Goal: Navigation & Orientation: Find specific page/section

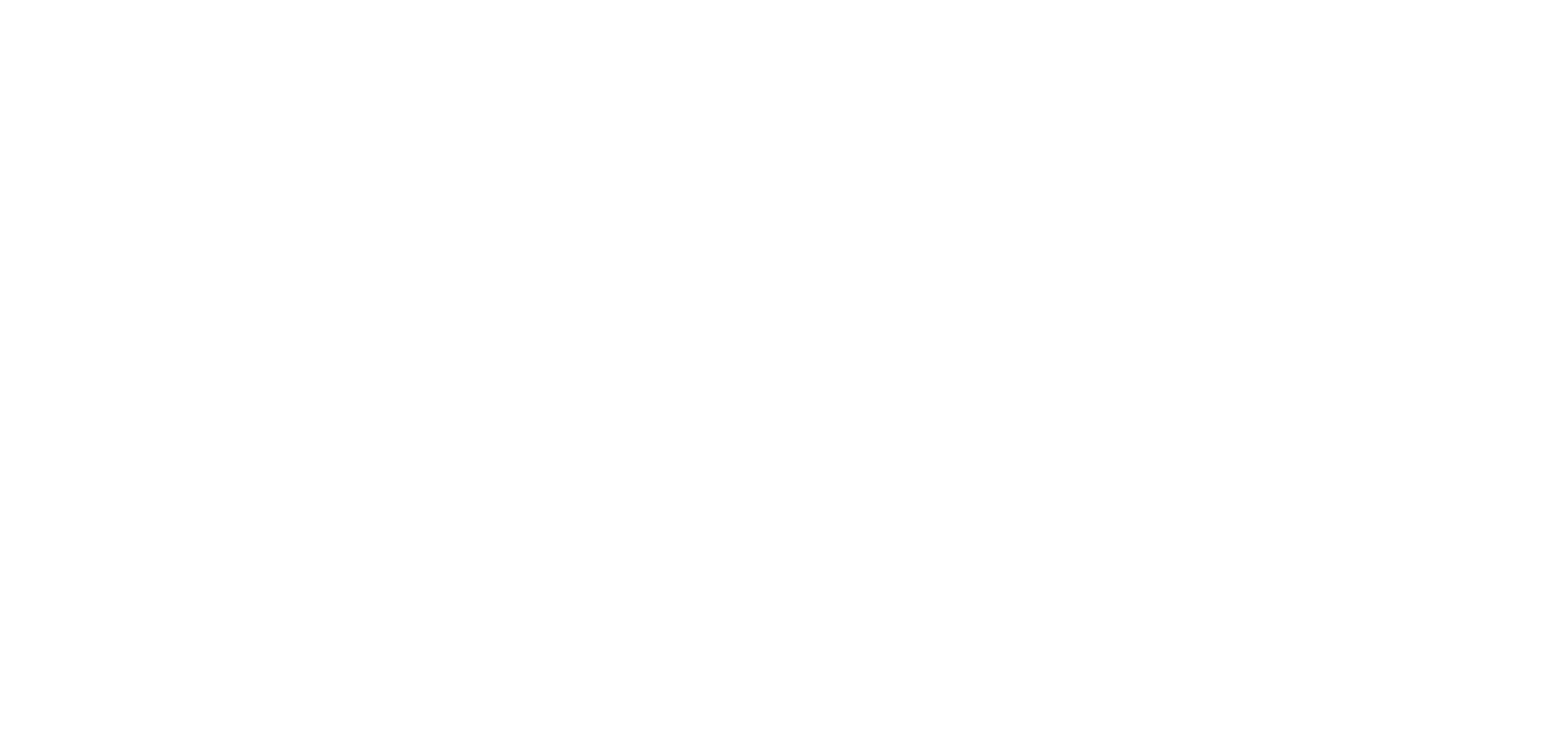
select select
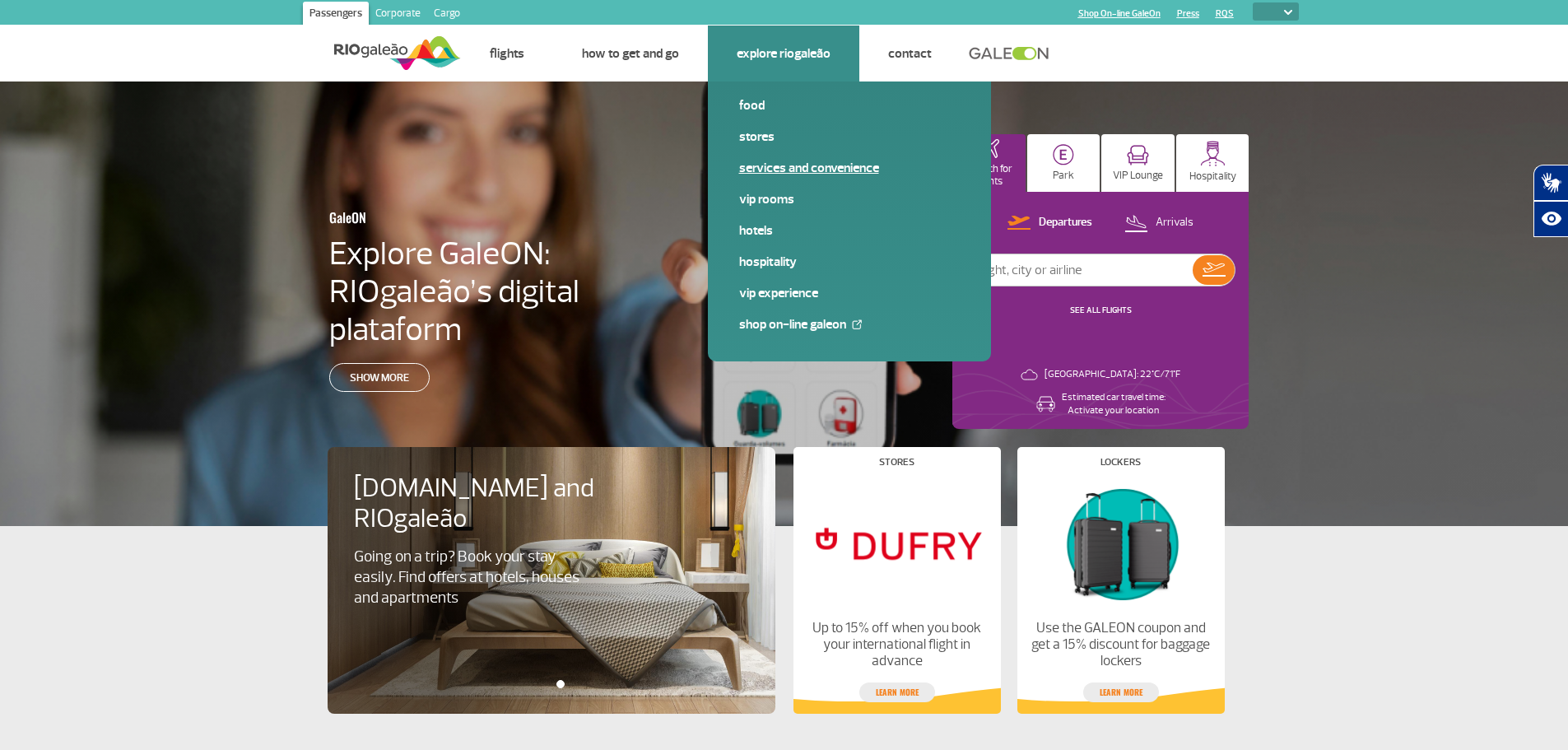
click at [754, 177] on link "Services and Convenience" at bounding box center [849, 168] width 220 height 18
click at [763, 198] on link "VIP Rooms" at bounding box center [849, 199] width 220 height 18
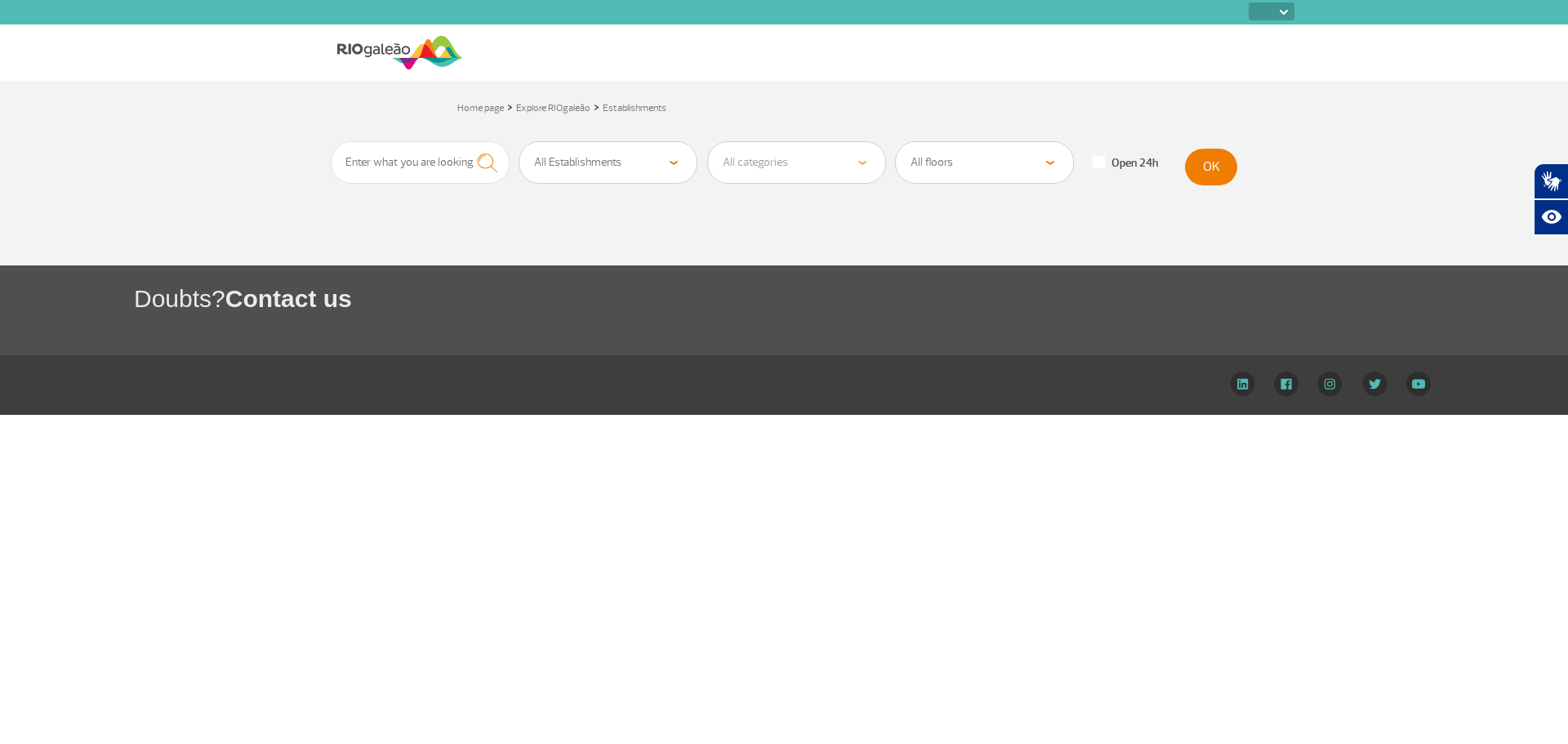
select select
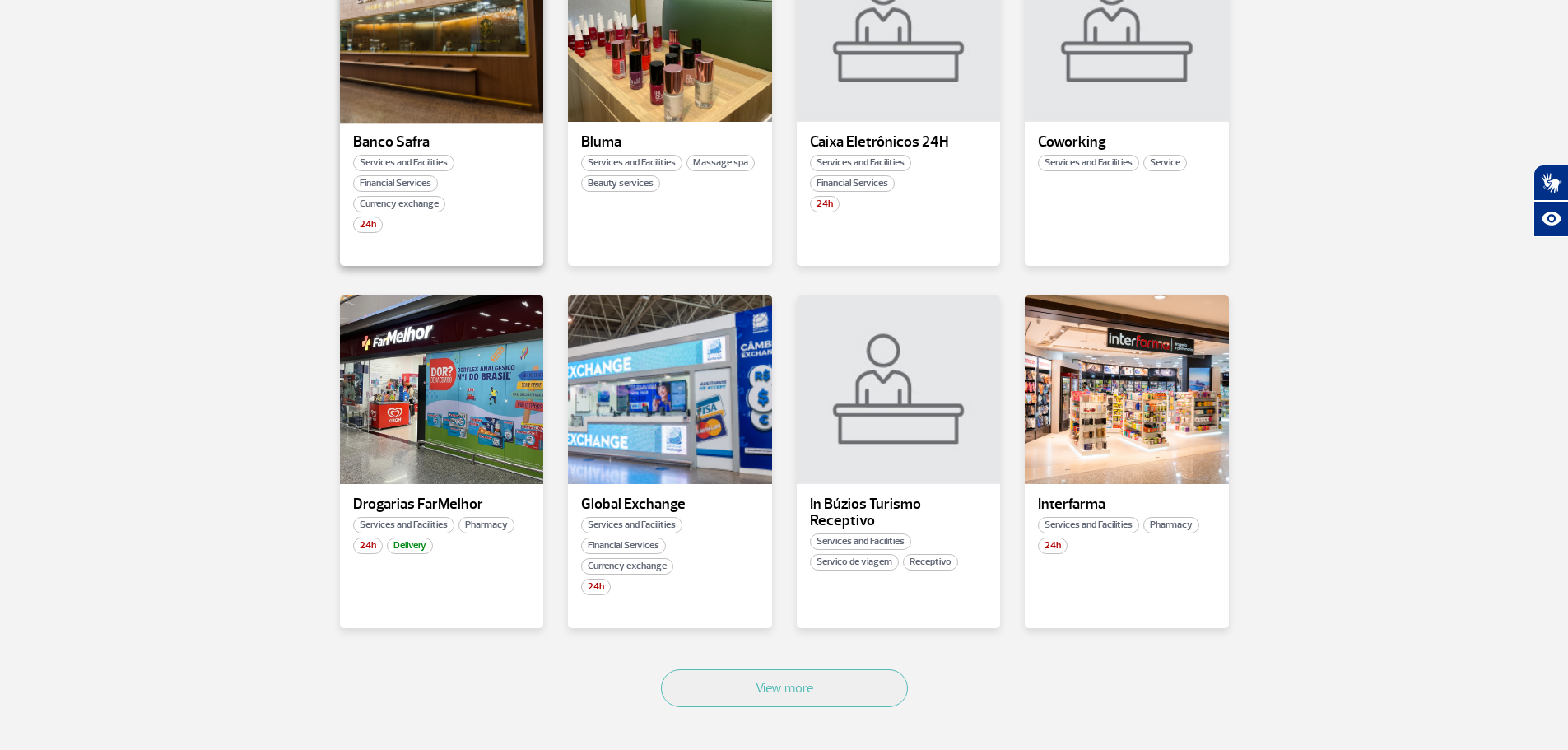
scroll to position [741, 0]
click at [674, 440] on div at bounding box center [670, 389] width 207 height 193
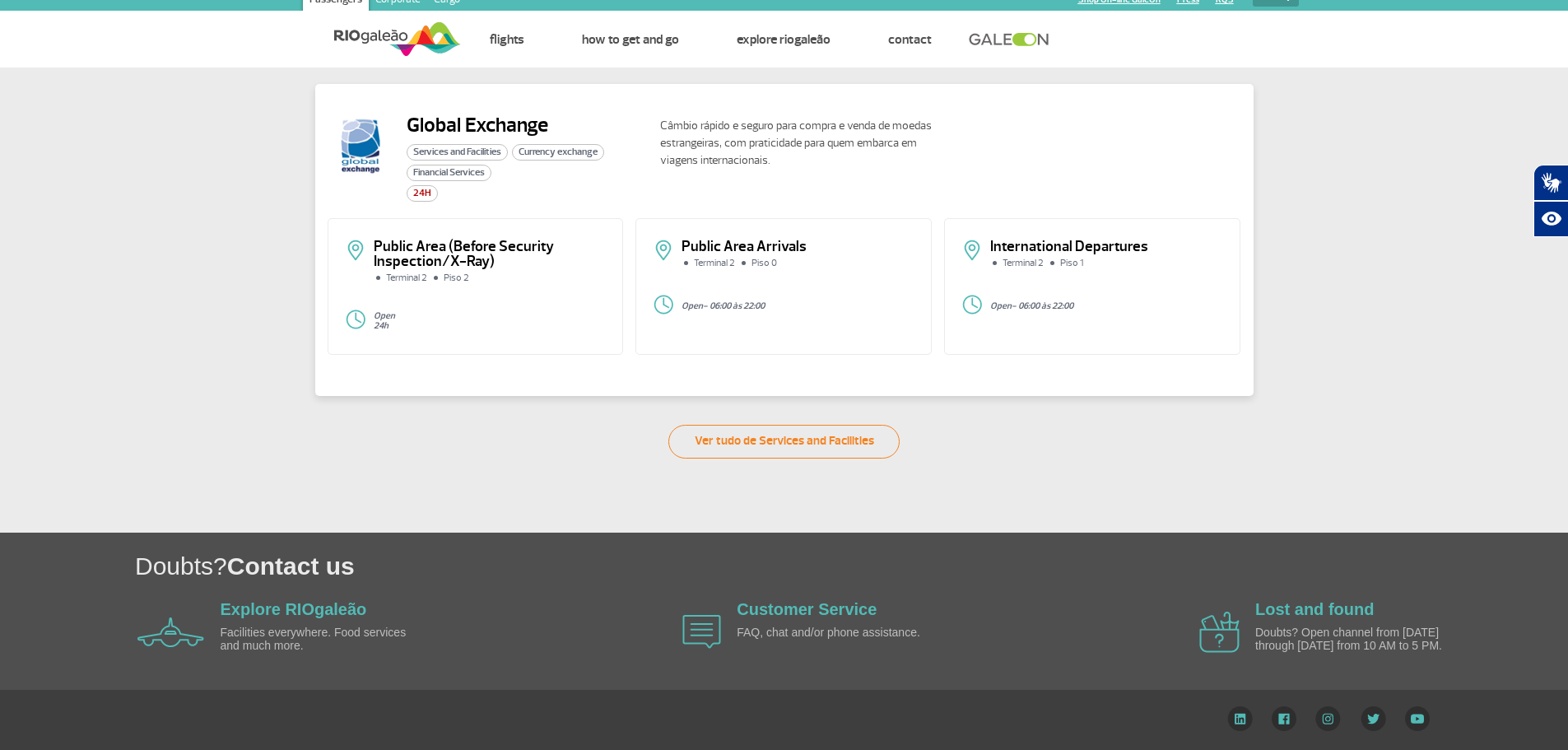
scroll to position [14, 0]
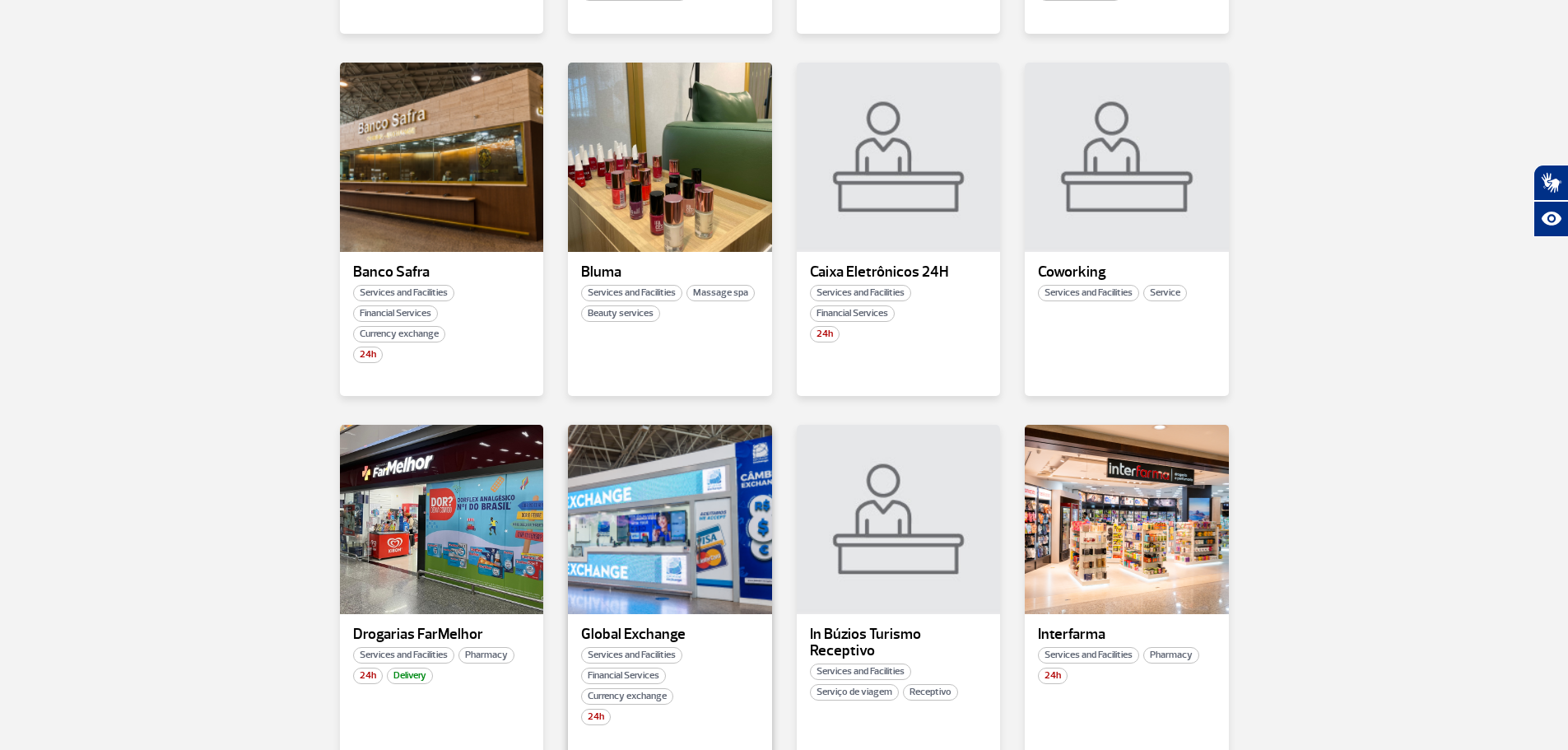
scroll to position [576, 0]
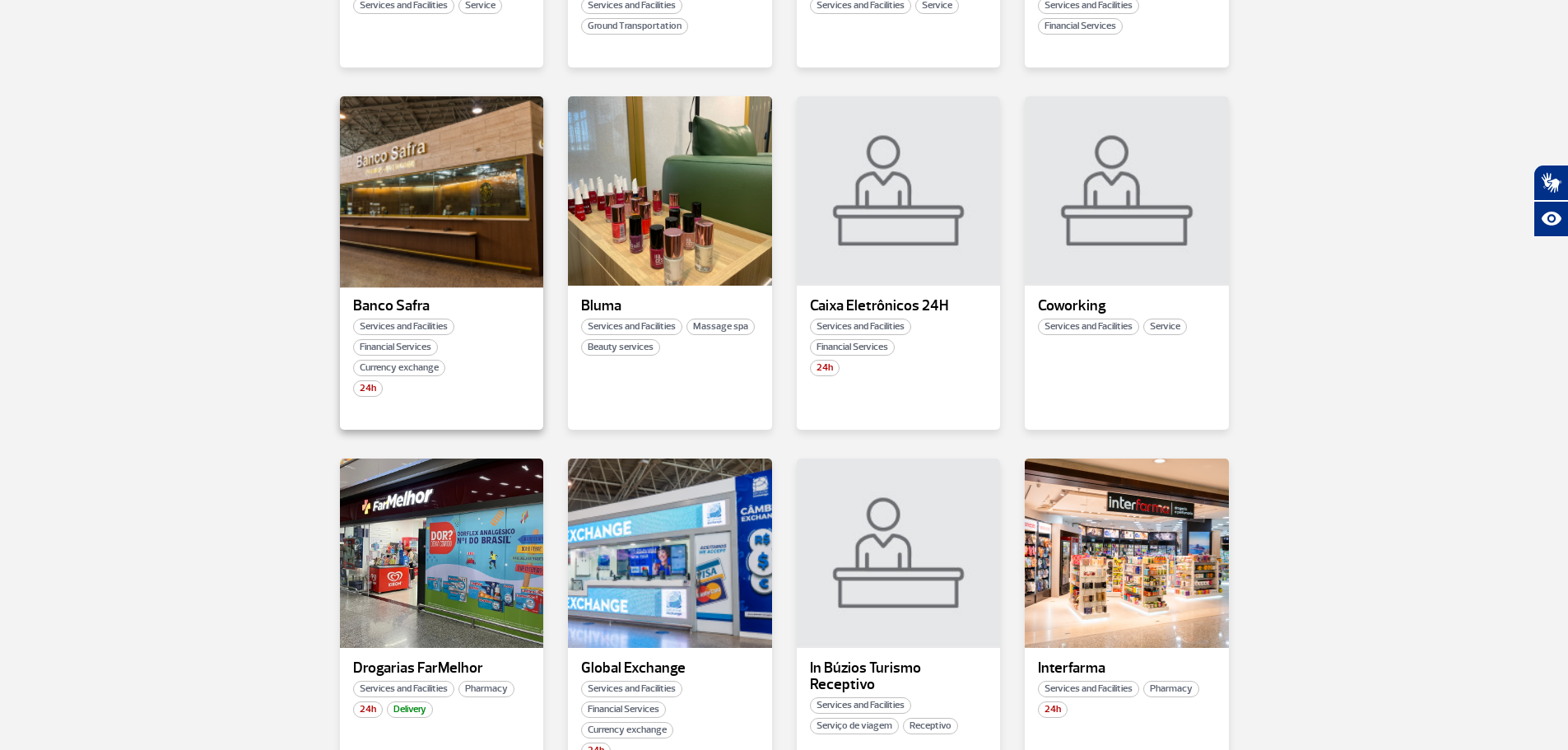
click at [470, 213] on div at bounding box center [442, 191] width 207 height 193
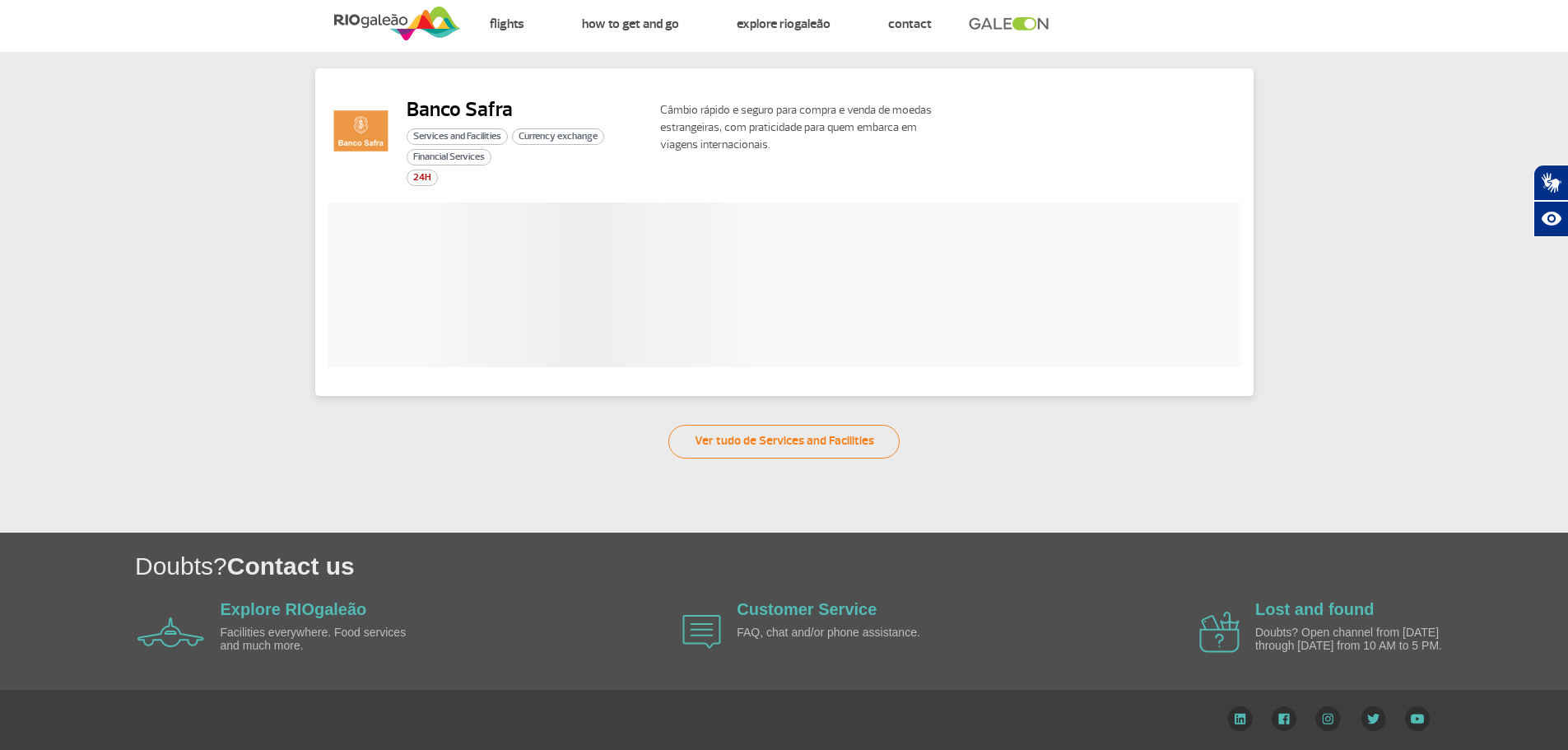
scroll to position [14, 0]
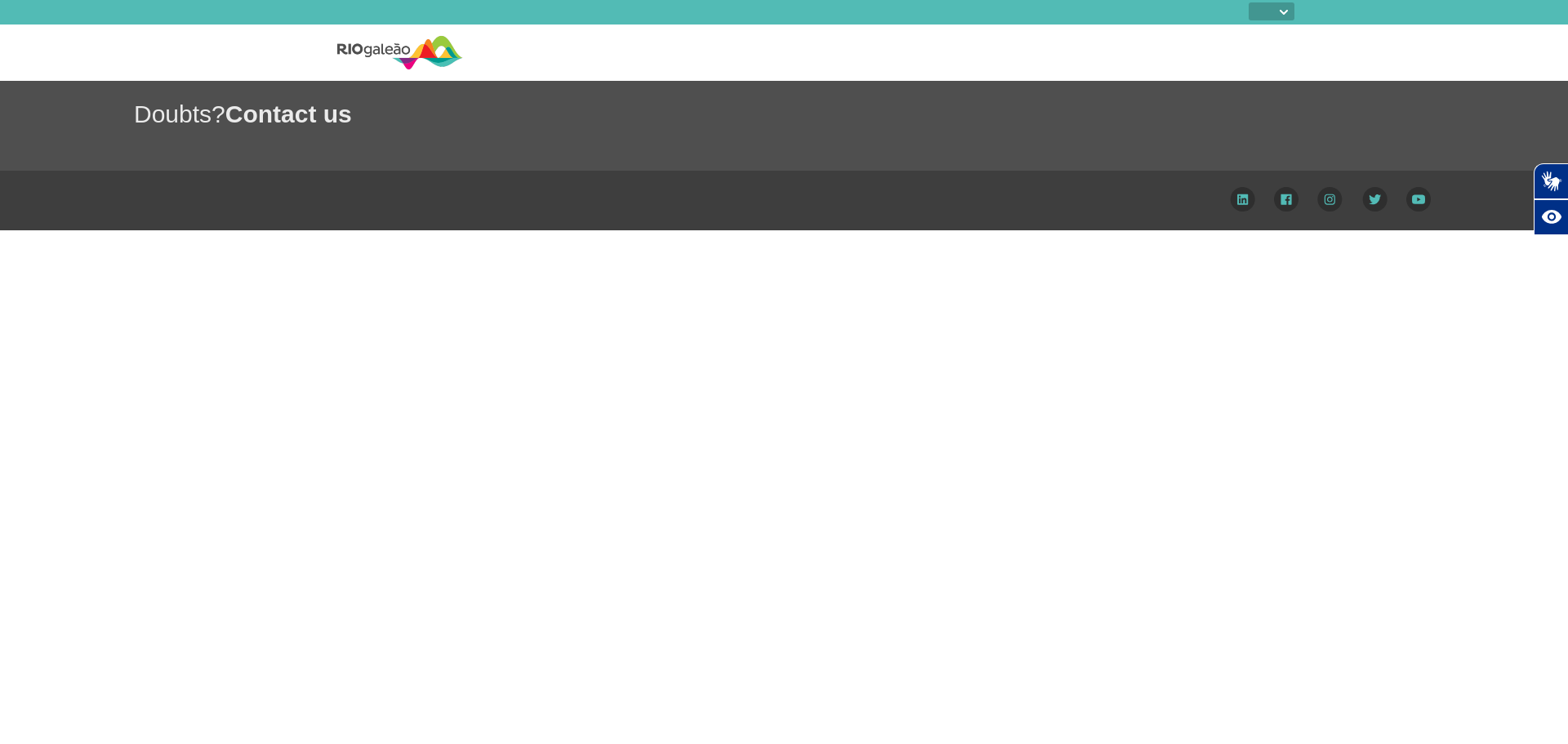
select select
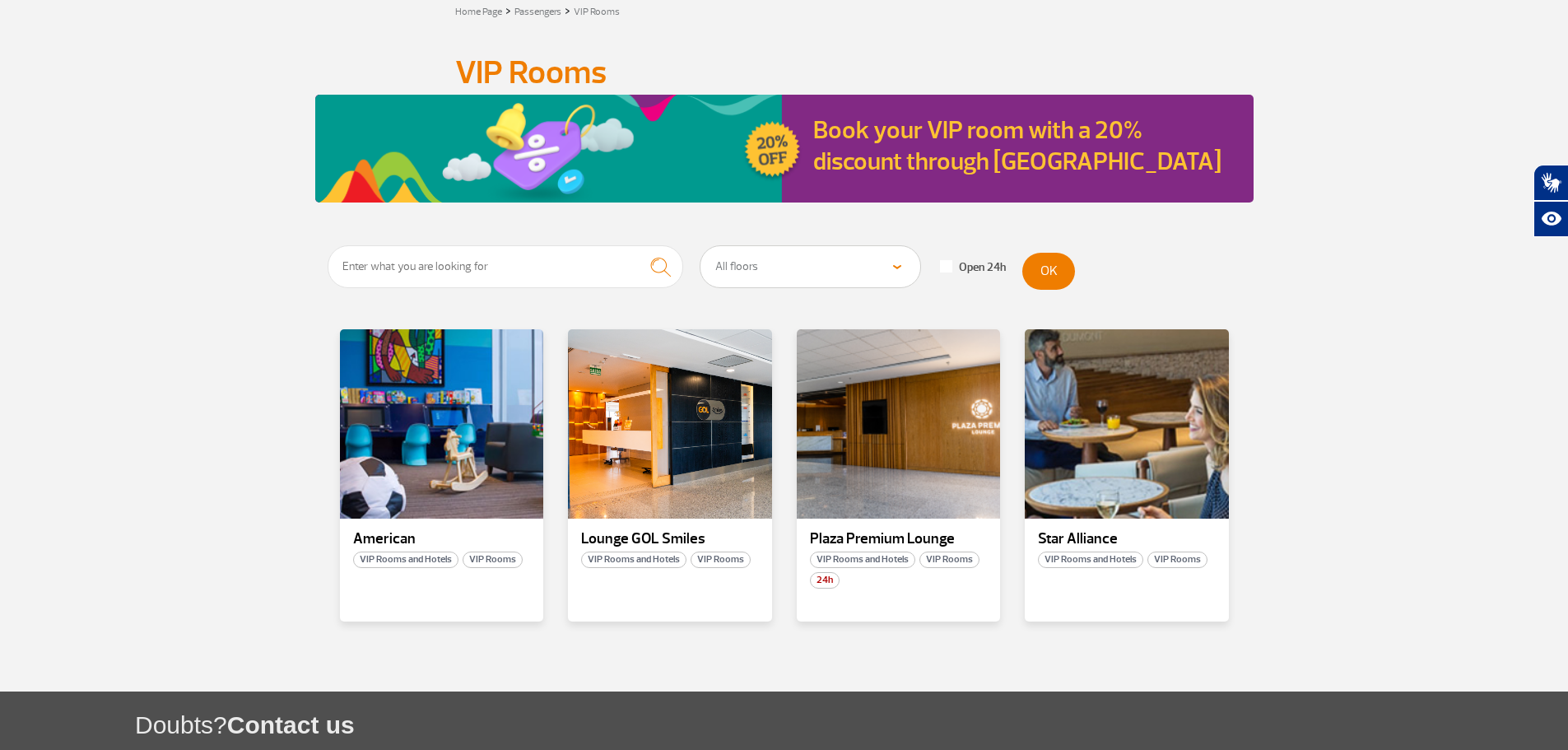
scroll to position [88, 0]
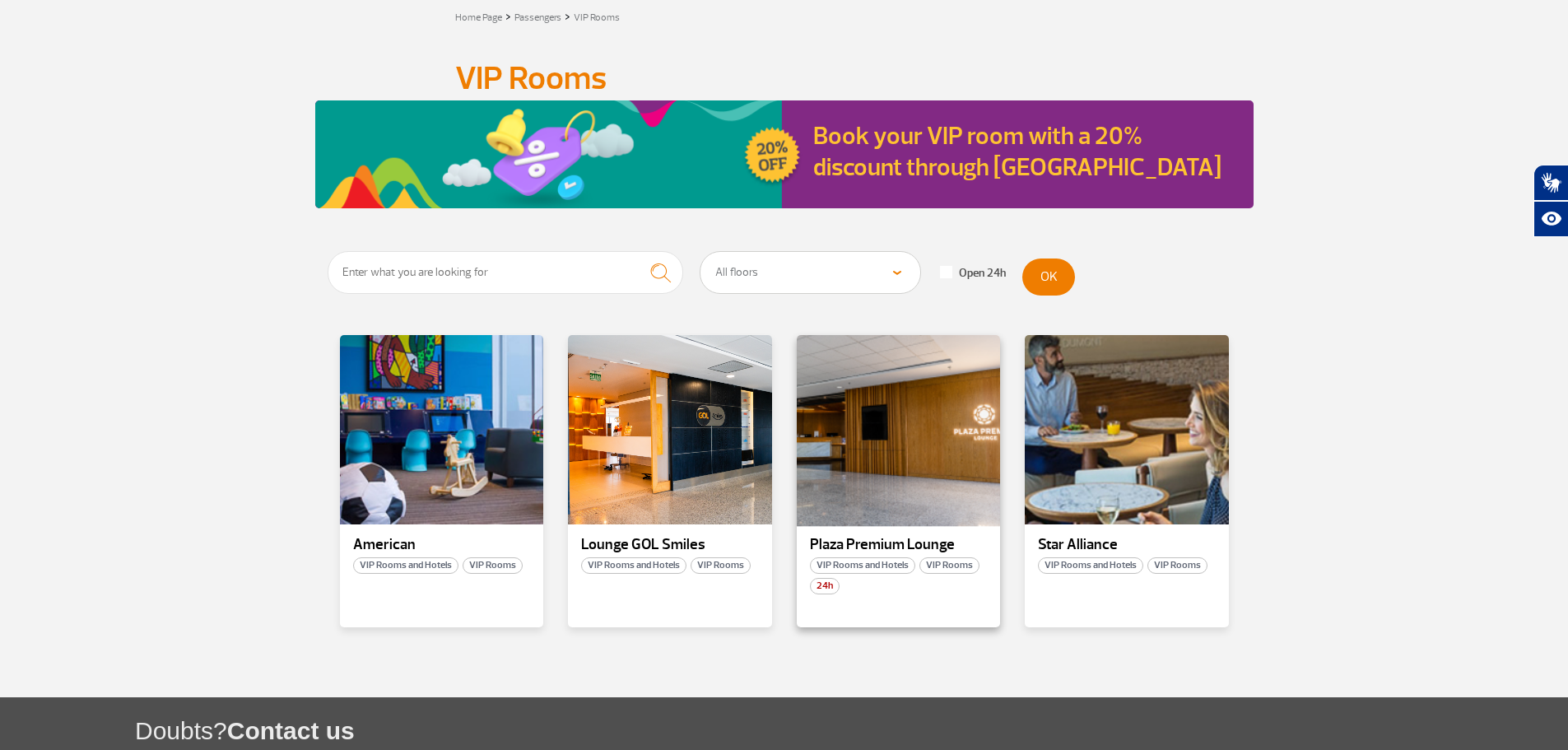
click at [950, 417] on div at bounding box center [898, 430] width 207 height 193
